Goal: Information Seeking & Learning: Learn about a topic

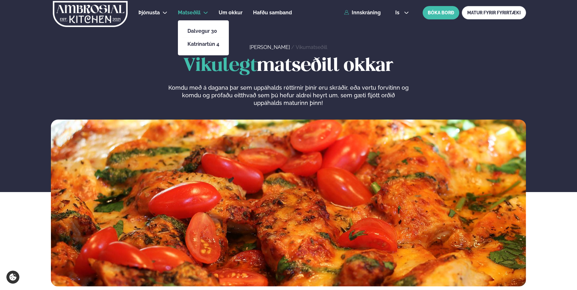
click at [187, 11] on span "Matseðill" at bounding box center [189, 13] width 23 height 6
click at [200, 32] on link "Dalvegur 30" at bounding box center [204, 31] width 32 height 5
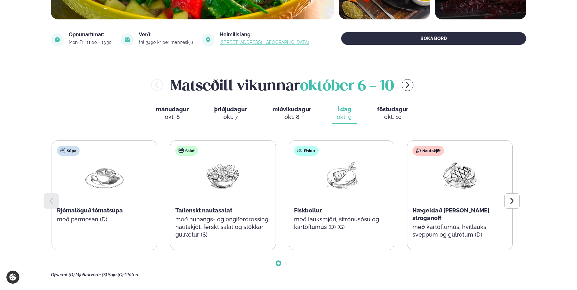
scroll to position [233, 0]
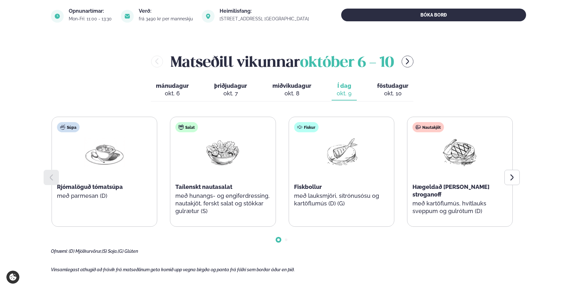
click at [392, 85] on span "föstudagur" at bounding box center [392, 85] width 31 height 7
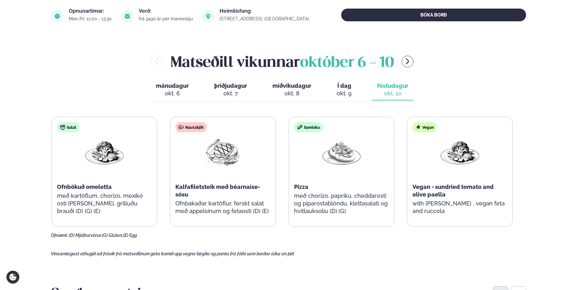
click at [287, 86] on span "miðvikudagur" at bounding box center [292, 85] width 39 height 7
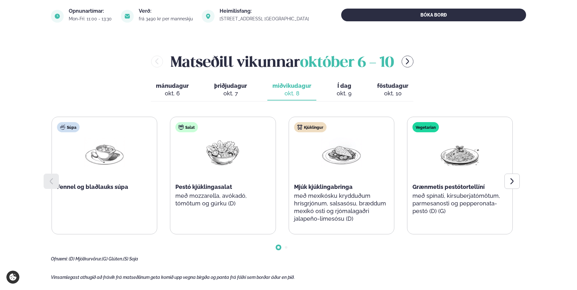
click at [218, 86] on span "þriðjudagur" at bounding box center [230, 85] width 33 height 7
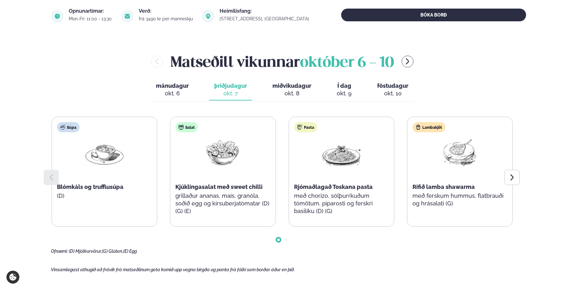
click at [348, 163] on img at bounding box center [341, 153] width 41 height 30
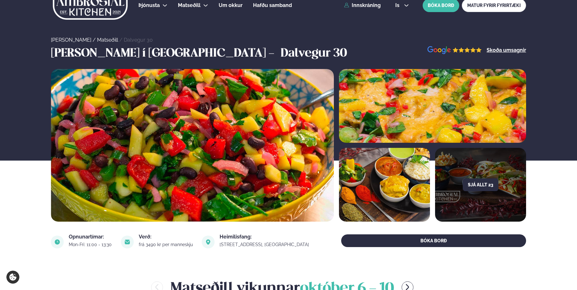
scroll to position [0, 0]
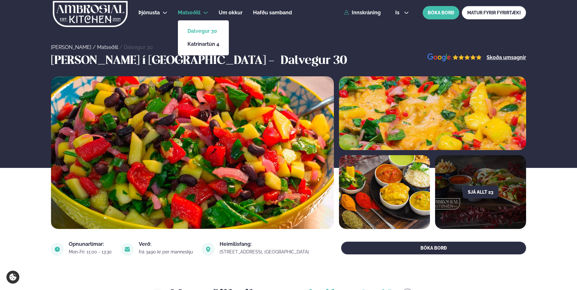
drag, startPoint x: 232, startPoint y: 12, endPoint x: 206, endPoint y: 13, distance: 26.8
click at [232, 12] on span "Um okkur" at bounding box center [231, 13] width 24 height 6
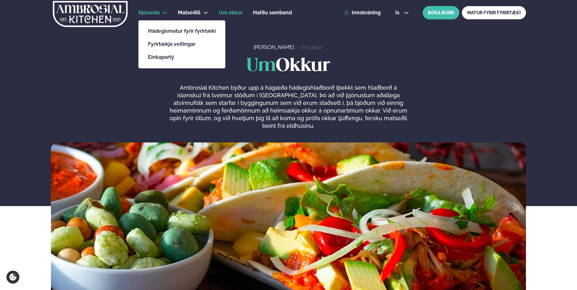
click at [156, 16] on link "Þjónusta" at bounding box center [149, 13] width 21 height 8
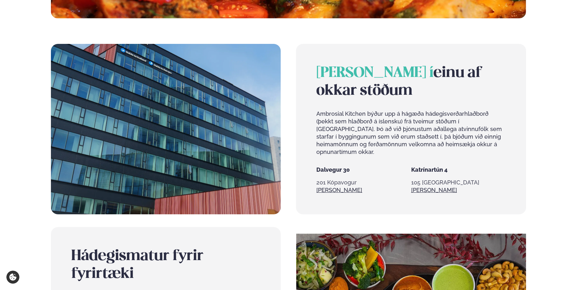
scroll to position [382, 0]
